Goal: Task Accomplishment & Management: Use online tool/utility

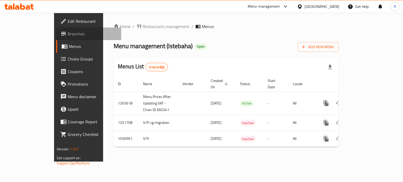
click at [68, 35] on span "Branches" at bounding box center [93, 34] width 50 height 6
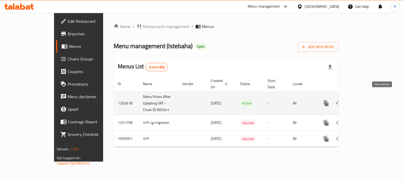
click at [367, 100] on icon "enhanced table" at bounding box center [364, 103] width 6 height 6
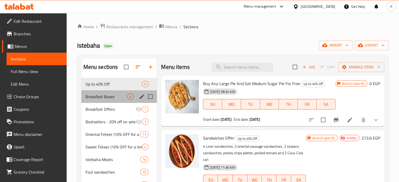
click at [101, 100] on div "Breakfast Boxes 4" at bounding box center [119, 96] width 76 height 13
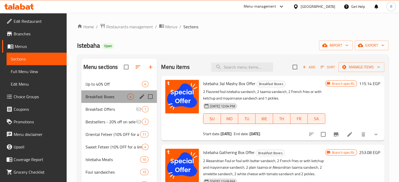
click at [103, 103] on div "Breakfast Boxes 4" at bounding box center [119, 96] width 76 height 13
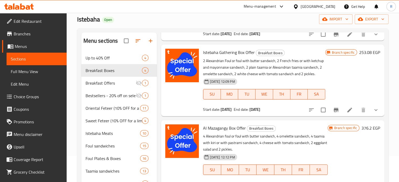
scroll to position [81, 0]
click at [106, 112] on div "Oriental Feteer (10% OFF for a limited period) 11" at bounding box center [119, 108] width 76 height 13
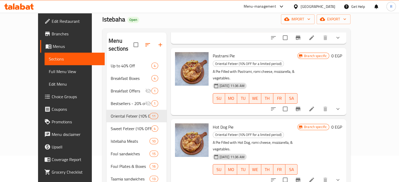
drag, startPoint x: 20, startPoint y: 75, endPoint x: 37, endPoint y: 73, distance: 17.2
click at [49, 75] on span "Full Menu View" at bounding box center [75, 71] width 52 height 6
click at [49, 70] on span "Full Menu View" at bounding box center [75, 71] width 52 height 6
click at [49, 72] on span "Full Menu View" at bounding box center [75, 71] width 52 height 6
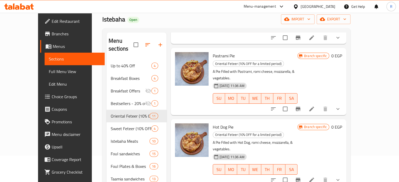
click at [49, 73] on span "Full Menu View" at bounding box center [75, 71] width 52 height 6
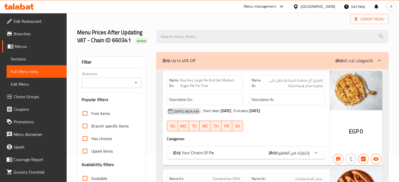
click at [120, 87] on input "Branches" at bounding box center [107, 82] width 48 height 7
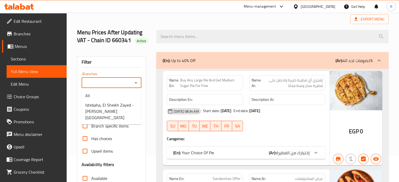
click at [107, 121] on span "Istebaha, El Sheikh Zayed - Beverly Hills" at bounding box center [111, 111] width 52 height 19
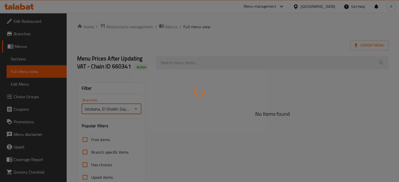
type input "Istebaha, El Sheikh Zayed - Beverly Hills"
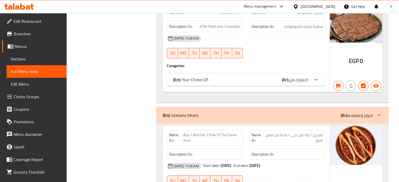
scroll to position [3789, 0]
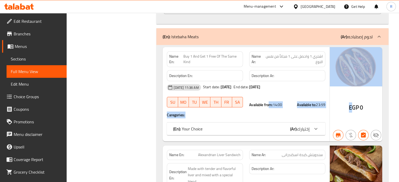
drag, startPoint x: 269, startPoint y: 80, endPoint x: 350, endPoint y: 81, distance: 81.8
click at [350, 81] on div "Name En: Buy 1 And Get 1 Free Of The Same Kind Name Ar: اشتري 1 واحصل على 1 مجا…" at bounding box center [273, 94] width 220 height 94
click at [310, 113] on h4 "Caregories:" at bounding box center [246, 115] width 158 height 5
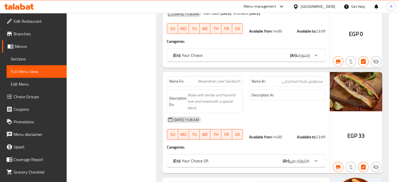
scroll to position [3894, 0]
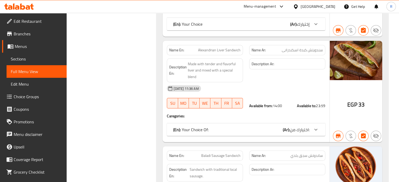
click at [223, 95] on div "Name En: Alexandrian Liver Sandwich Name Ar: سندويتش كبدة اسكندرانى Description…" at bounding box center [246, 92] width 167 height 102
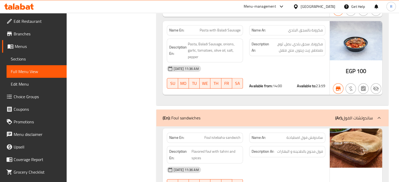
scroll to position [4550, 0]
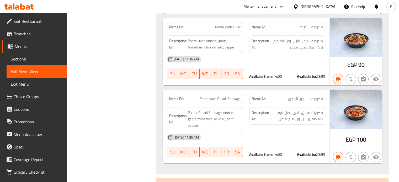
click at [281, 90] on div "Name En: Pasta with Baladi Sausage Name Ar: مكرونة بالسجق البلدي Description En…" at bounding box center [246, 127] width 167 height 74
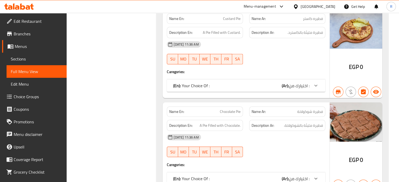
scroll to position [0, 0]
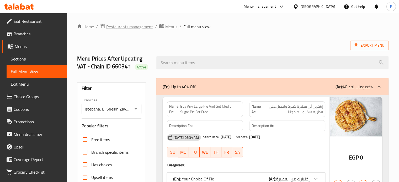
click at [132, 29] on span "Restaurants management" at bounding box center [129, 27] width 47 height 6
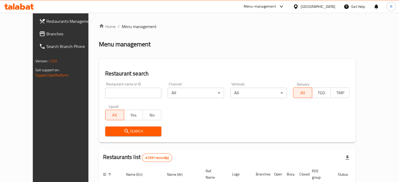
click at [46, 33] on span "Branches" at bounding box center [70, 34] width 49 height 6
